Goal: Check status: Check status

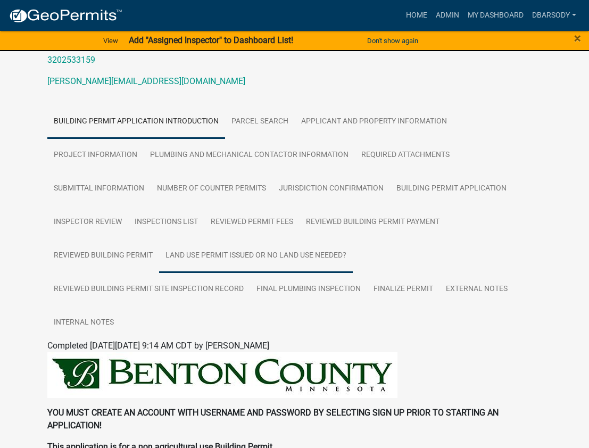
scroll to position [160, 0]
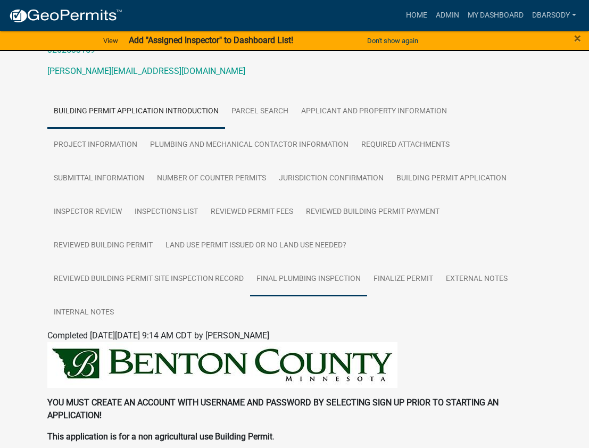
click at [339, 276] on link "Final Plumbing Inspection" at bounding box center [308, 279] width 117 height 34
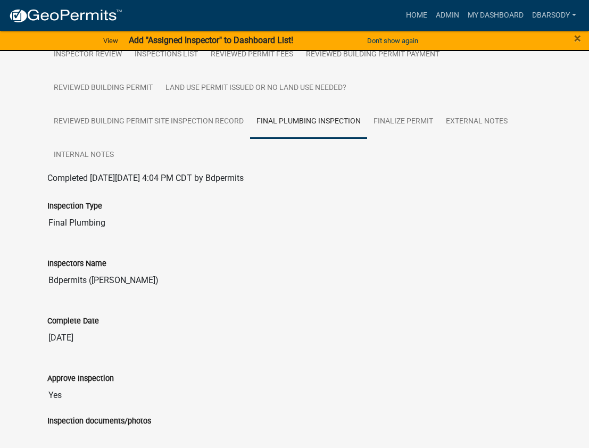
scroll to position [319, 0]
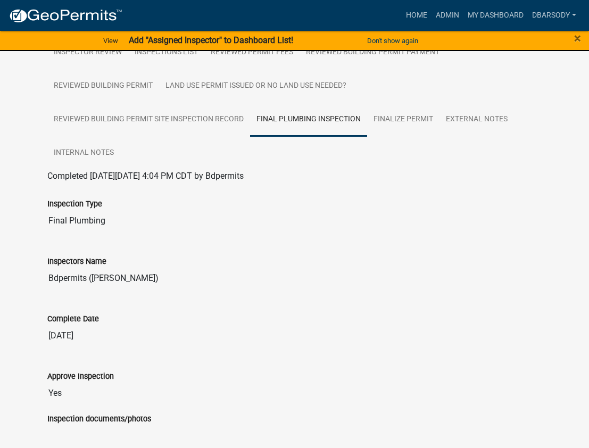
click at [271, 271] on input "Bdpermits ([PERSON_NAME])" at bounding box center [294, 277] width 494 height 21
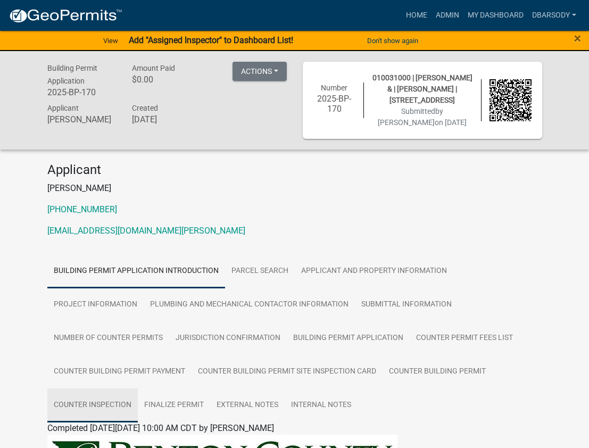
click at [116, 401] on link "Counter Inspection" at bounding box center [92, 405] width 90 height 34
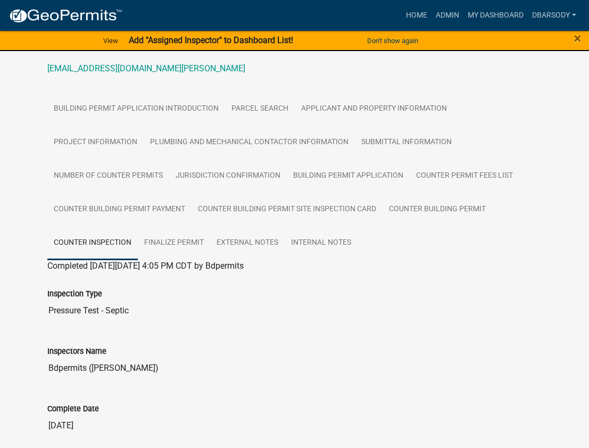
scroll to position [160, 0]
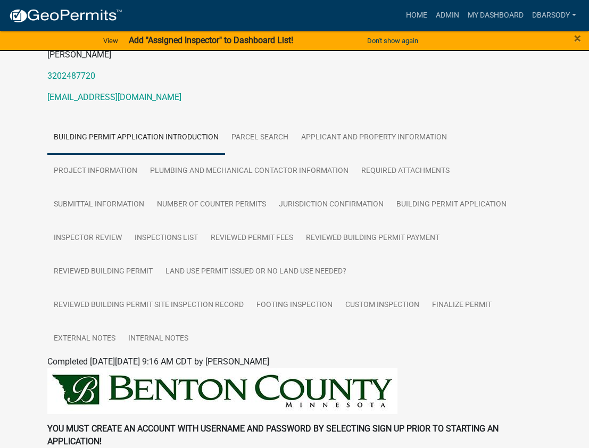
scroll to position [160, 0]
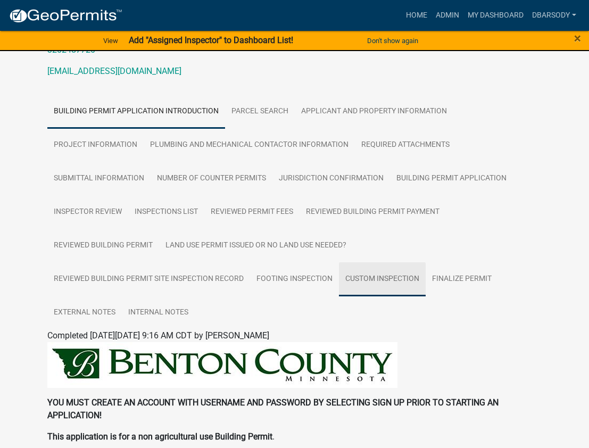
click at [375, 289] on link "Custom Inspection" at bounding box center [382, 279] width 87 height 34
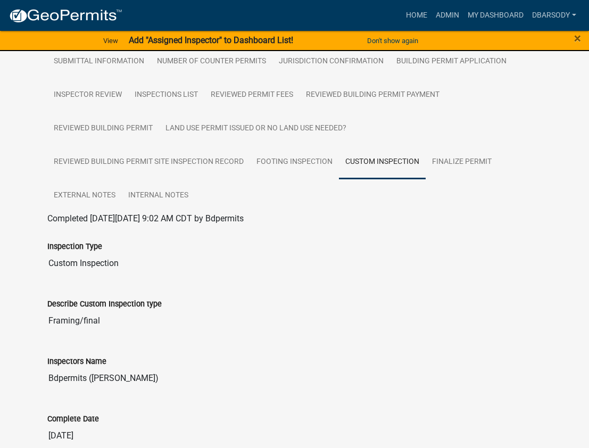
scroll to position [319, 0]
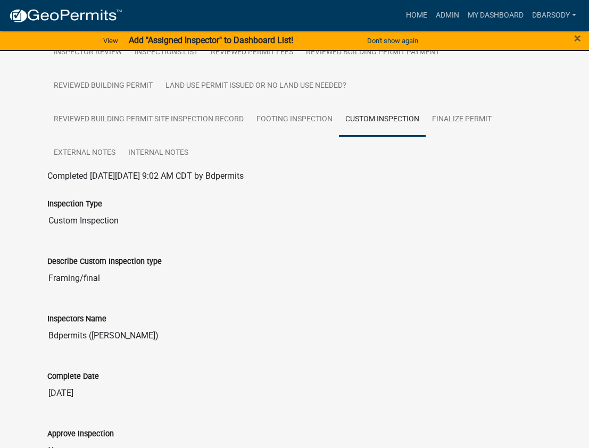
click at [287, 240] on div "Inspection Type Custom Inspection" at bounding box center [294, 210] width 510 height 57
